Goal: Task Accomplishment & Management: Manage account settings

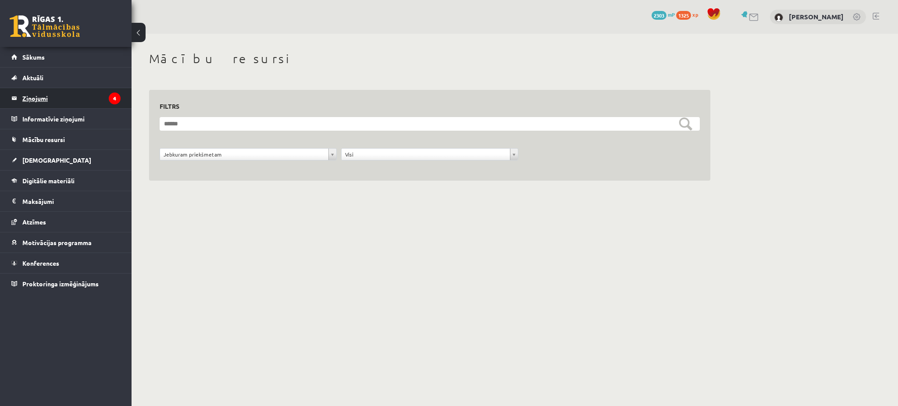
click at [96, 90] on legend "Ziņojumi 4" at bounding box center [71, 98] width 98 height 20
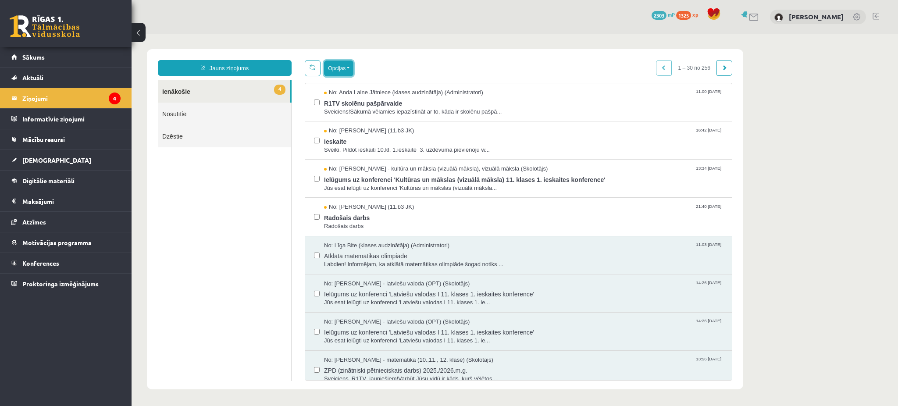
click at [346, 71] on button "Opcijas" at bounding box center [338, 68] width 29 height 16
click at [363, 109] on link "Atzīmēt visus kā lasītus" at bounding box center [392, 111] width 115 height 9
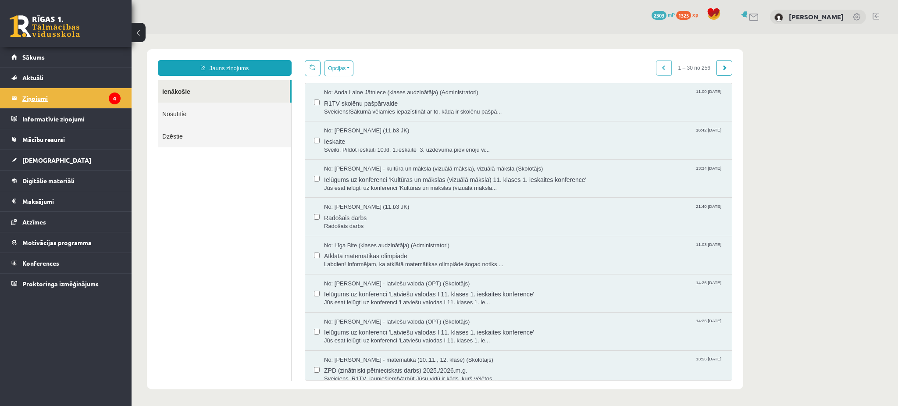
click at [96, 93] on legend "Ziņojumi 4" at bounding box center [71, 98] width 98 height 20
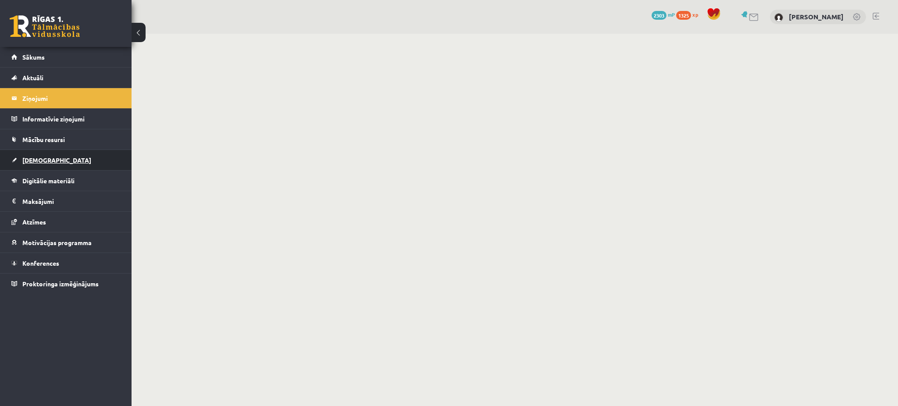
click at [39, 161] on span "[DEMOGRAPHIC_DATA]" at bounding box center [56, 160] width 69 height 8
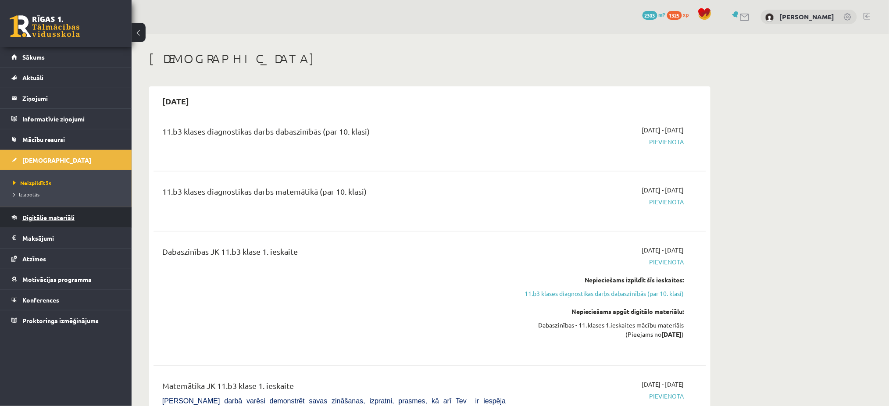
click at [67, 218] on span "Digitālie materiāli" at bounding box center [48, 218] width 52 height 8
